Goal: Register for event/course

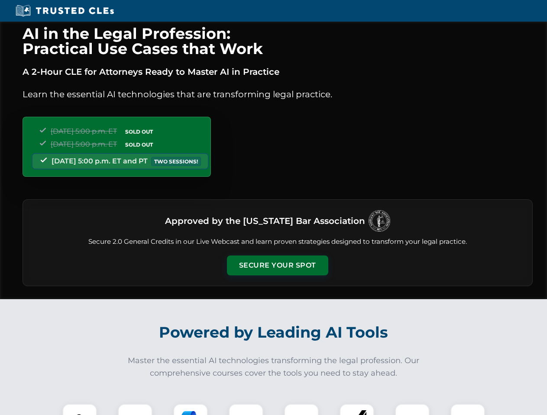
click at [277, 266] on button "Secure Your Spot" at bounding box center [277, 266] width 101 height 20
click at [80, 410] on img at bounding box center [79, 421] width 25 height 25
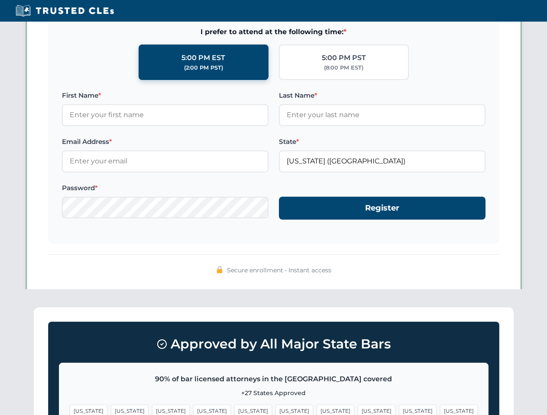
click at [316, 410] on span "[US_STATE]" at bounding box center [335, 411] width 38 height 13
click at [399, 410] on span "[US_STATE]" at bounding box center [418, 411] width 38 height 13
